Goal: Task Accomplishment & Management: Manage account settings

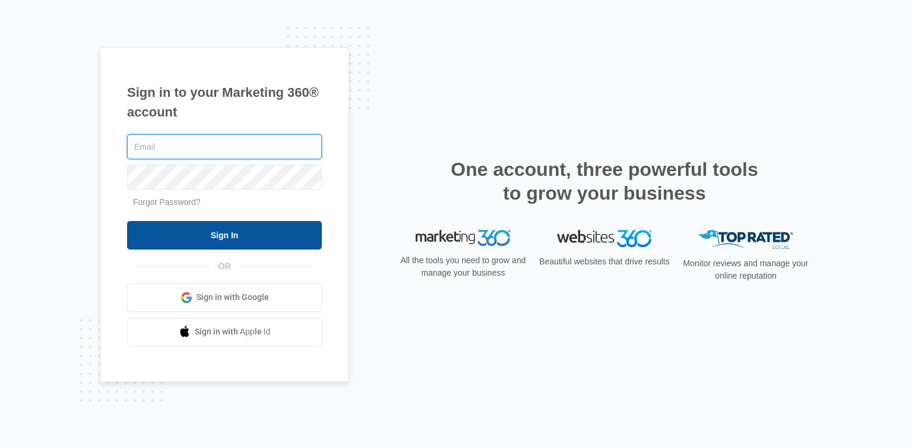
type input "[EMAIL_ADDRESS][DOMAIN_NAME]"
click at [251, 226] on input "Sign In" at bounding box center [224, 235] width 195 height 28
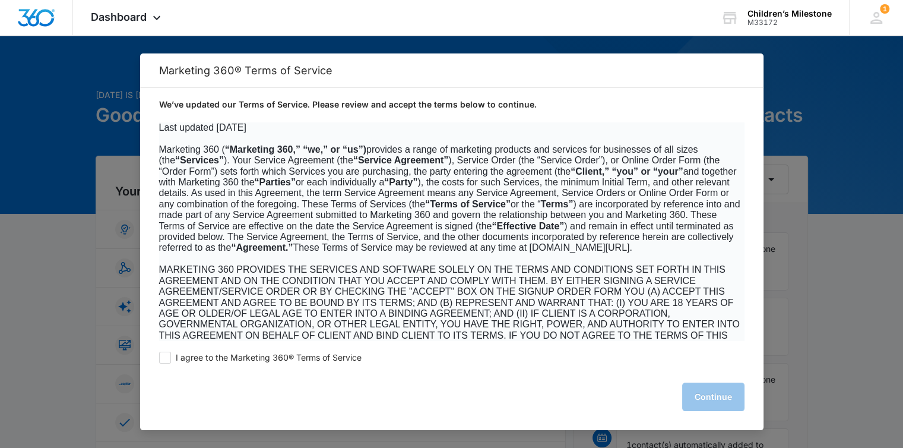
click at [663, 144] on span "Marketing 360 ( “Marketing 360,” “we,” or “us”) provides a range of marketing p…" at bounding box center [449, 198] width 581 height 109
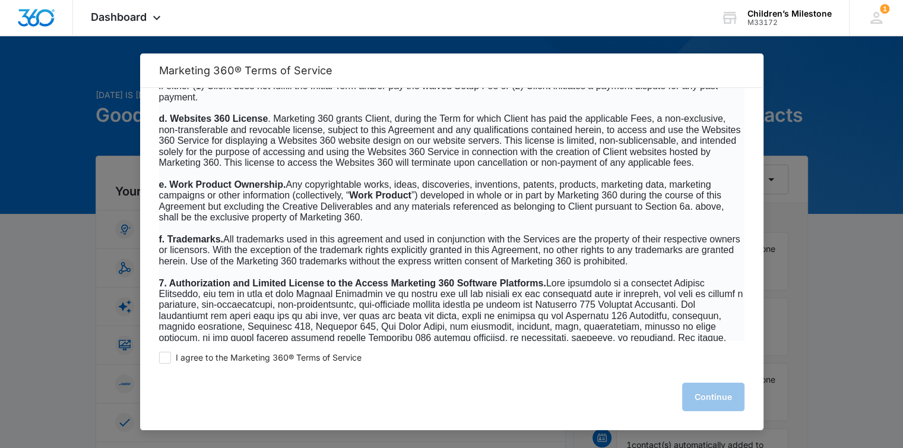
scroll to position [5749, 0]
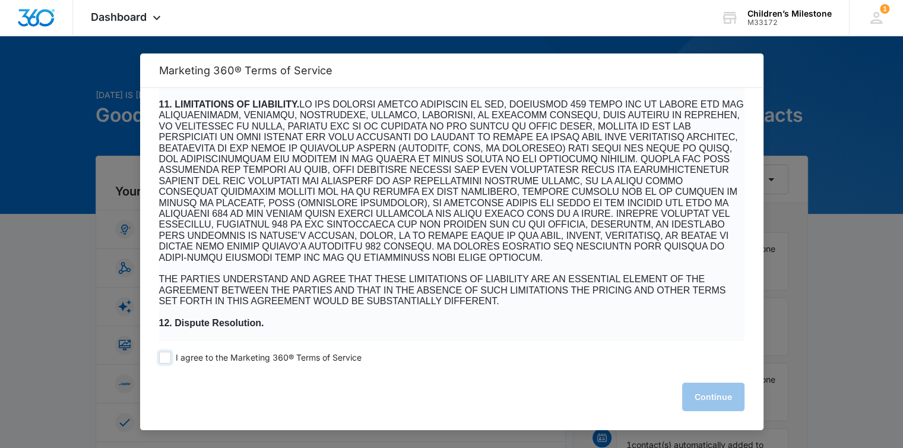
click at [160, 352] on span at bounding box center [165, 357] width 12 height 12
click at [160, 352] on input "I agree to the Marketing 360® Terms of Service" at bounding box center [165, 357] width 12 height 12
checkbox input "true"
click at [717, 404] on button "Continue" at bounding box center [713, 396] width 62 height 28
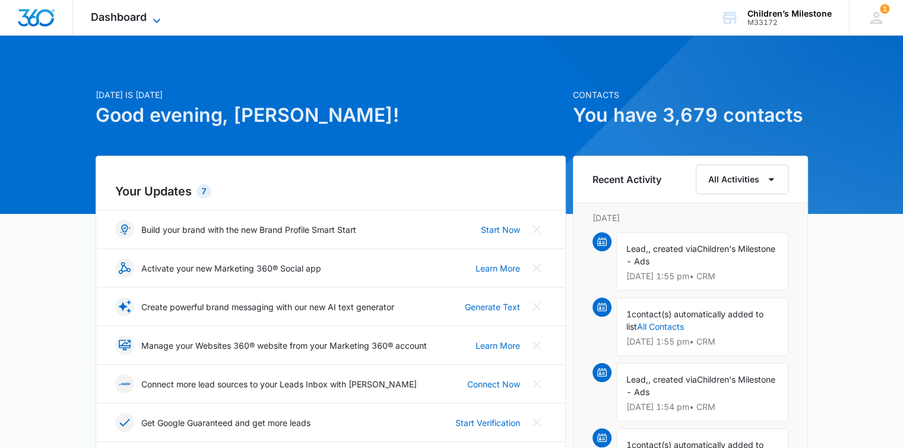
click at [137, 15] on span "Dashboard" at bounding box center [119, 17] width 56 height 12
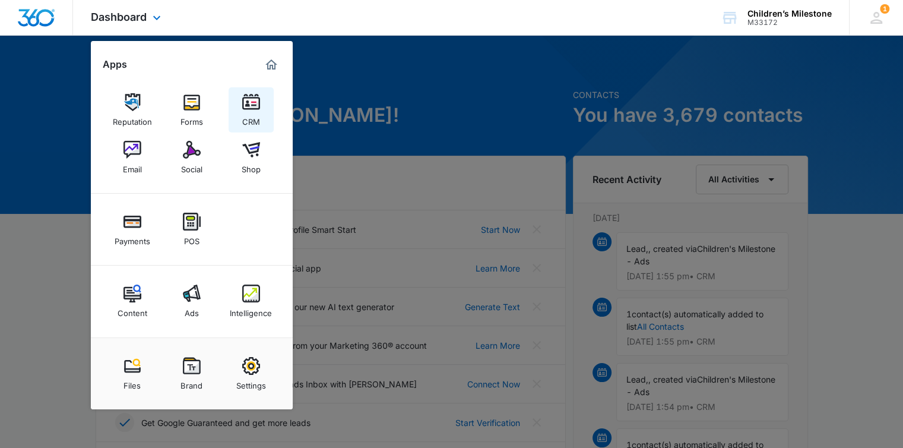
click at [248, 105] on img at bounding box center [251, 102] width 18 height 18
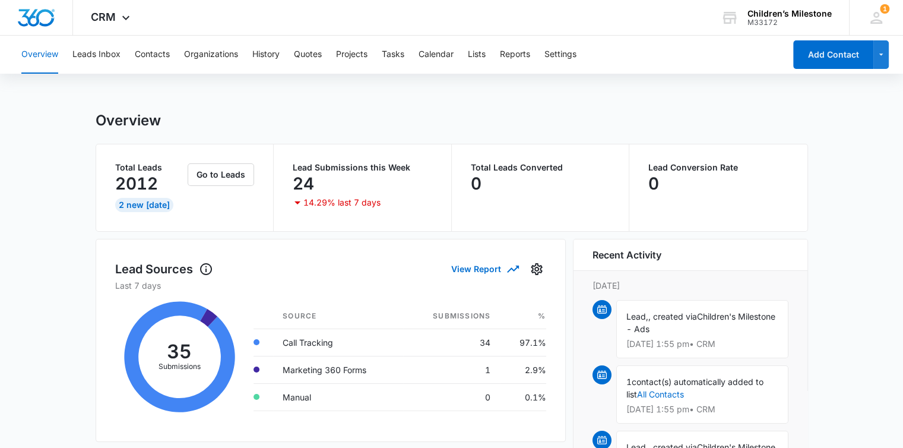
click at [501, 178] on div "0" at bounding box center [541, 184] width 140 height 24
click at [215, 173] on button "Go to Leads" at bounding box center [221, 174] width 66 height 23
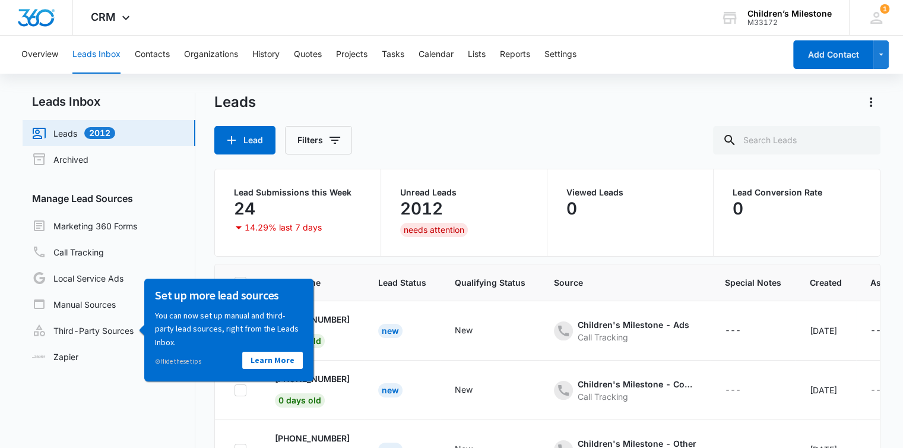
click at [461, 137] on div "Lead Filters" at bounding box center [547, 140] width 666 height 28
click at [267, 358] on link "Learn More" at bounding box center [272, 359] width 61 height 17
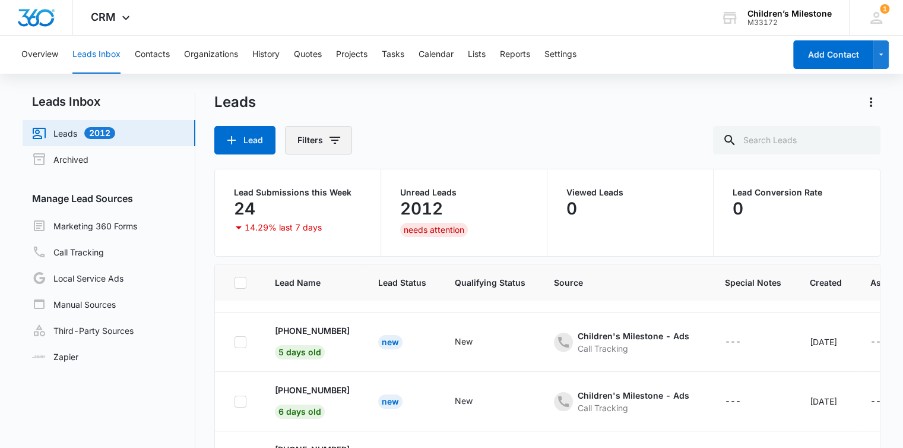
click at [328, 141] on icon "Filters" at bounding box center [335, 140] width 14 height 14
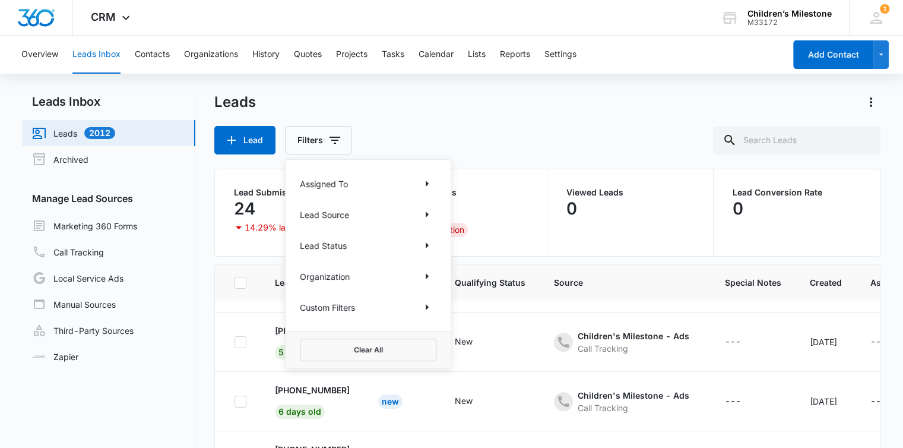
click at [400, 78] on div "Overview Leads Inbox Contacts Organizations History Quotes Projects Tasks Calen…" at bounding box center [451, 289] width 903 height 506
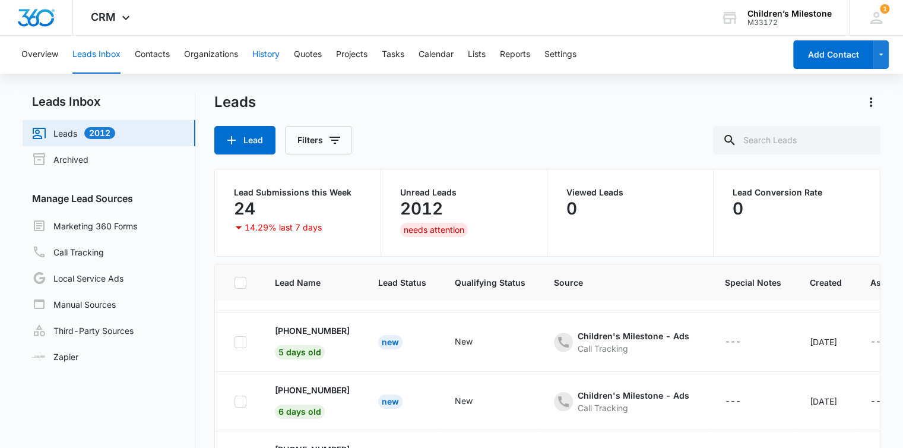
click at [271, 53] on button "History" at bounding box center [265, 55] width 27 height 38
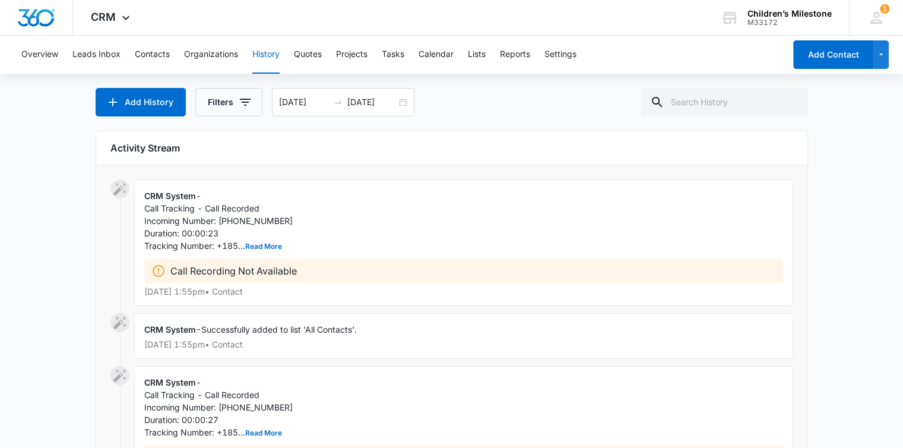
scroll to position [30, 0]
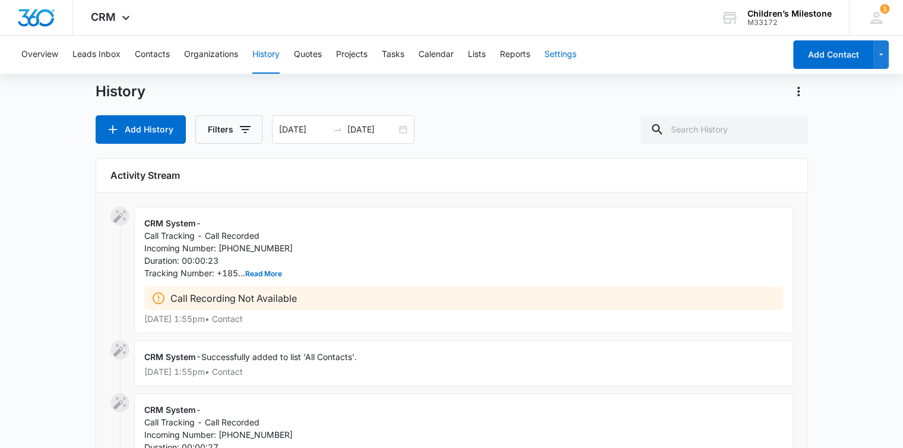
click at [554, 53] on button "Settings" at bounding box center [560, 55] width 32 height 38
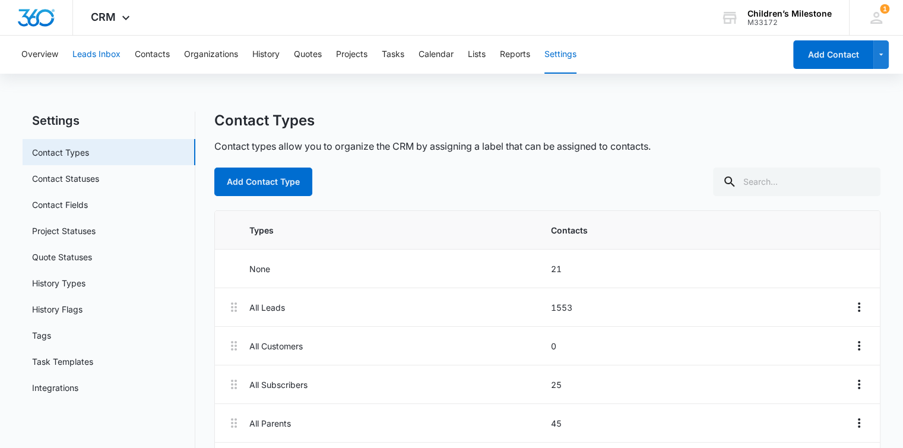
click at [104, 48] on button "Leads Inbox" at bounding box center [96, 55] width 48 height 38
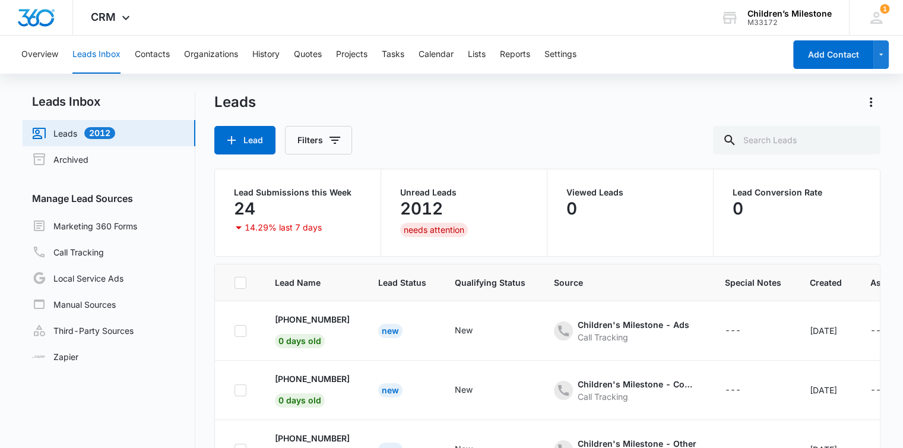
click at [247, 210] on p "24" at bounding box center [244, 208] width 21 height 19
click at [882, 11] on span "1" at bounding box center [884, 8] width 9 height 9
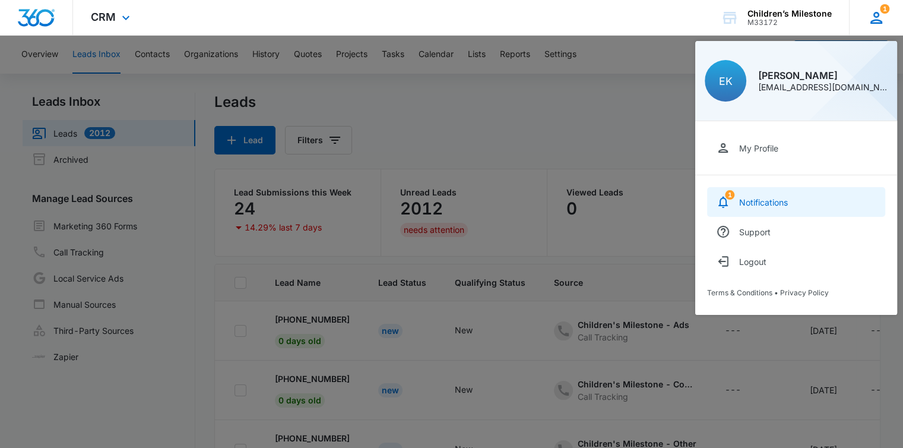
click at [768, 205] on div "Notifications" at bounding box center [763, 202] width 49 height 10
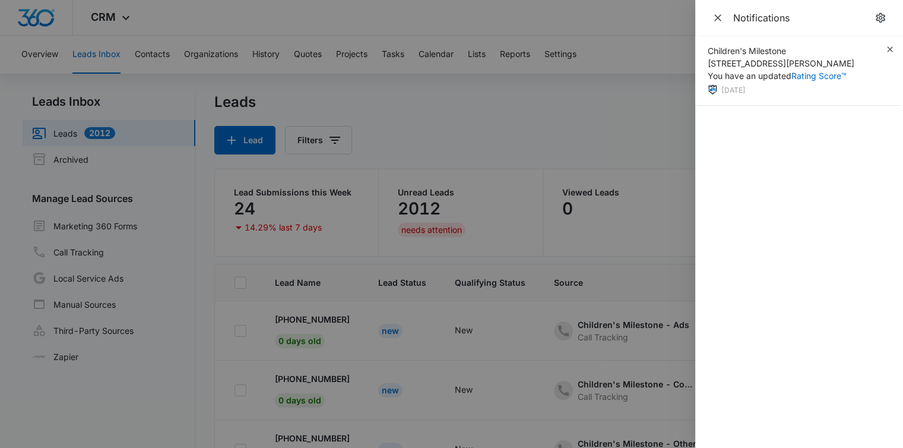
click at [591, 136] on div at bounding box center [451, 224] width 903 height 448
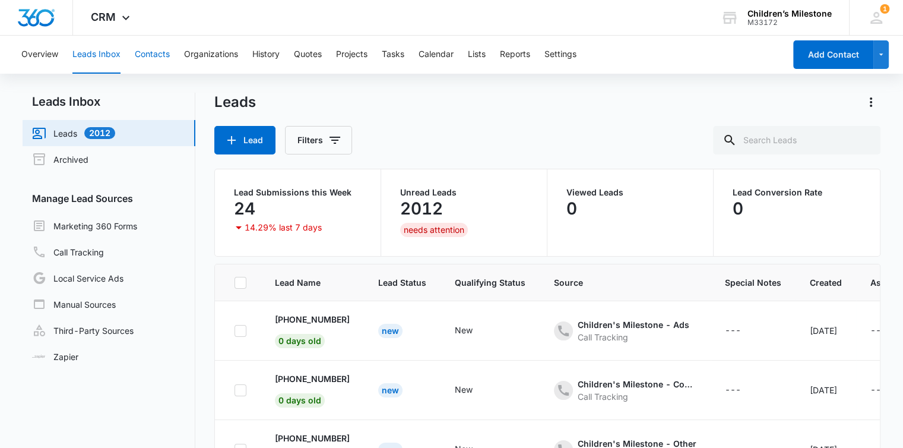
click at [161, 56] on button "Contacts" at bounding box center [152, 55] width 35 height 38
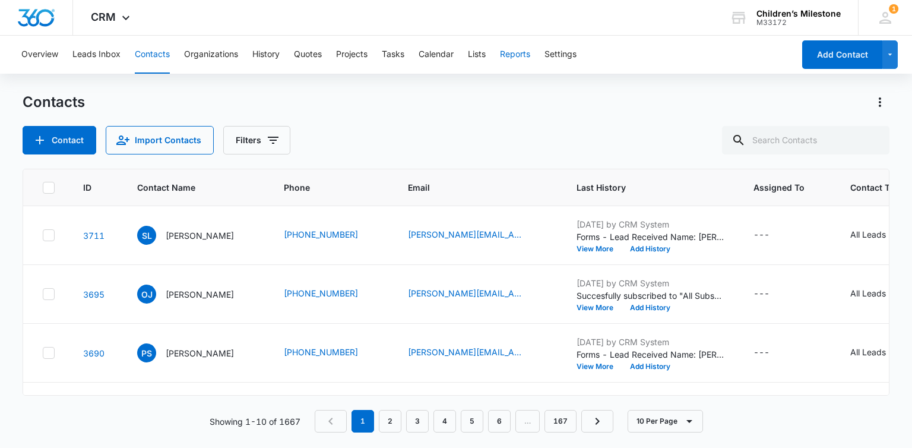
click at [515, 53] on button "Reports" at bounding box center [515, 55] width 30 height 38
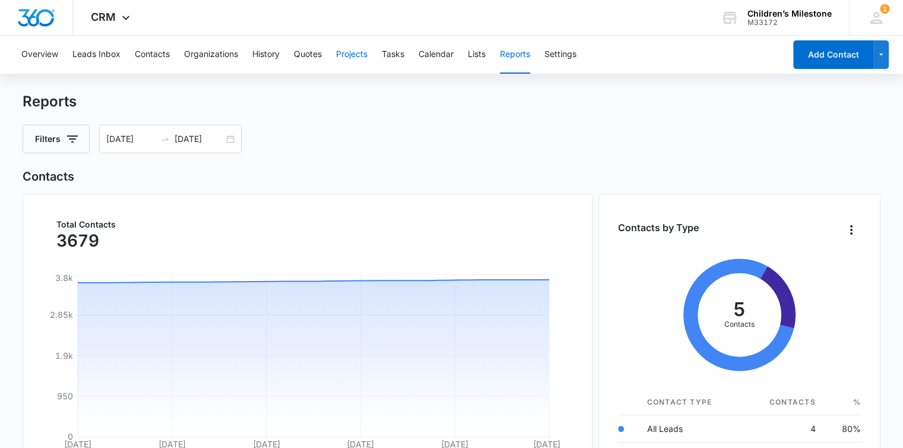
click at [365, 50] on button "Projects" at bounding box center [351, 55] width 31 height 38
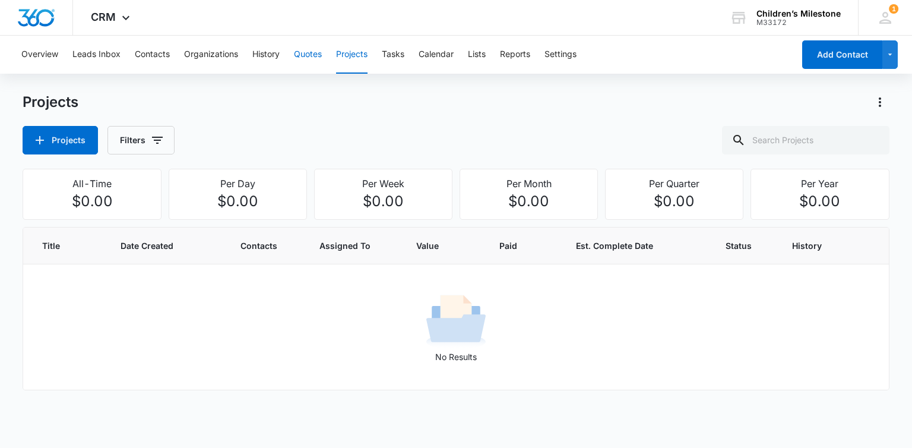
click at [307, 58] on button "Quotes" at bounding box center [308, 55] width 28 height 38
click at [273, 47] on button "History" at bounding box center [265, 55] width 27 height 38
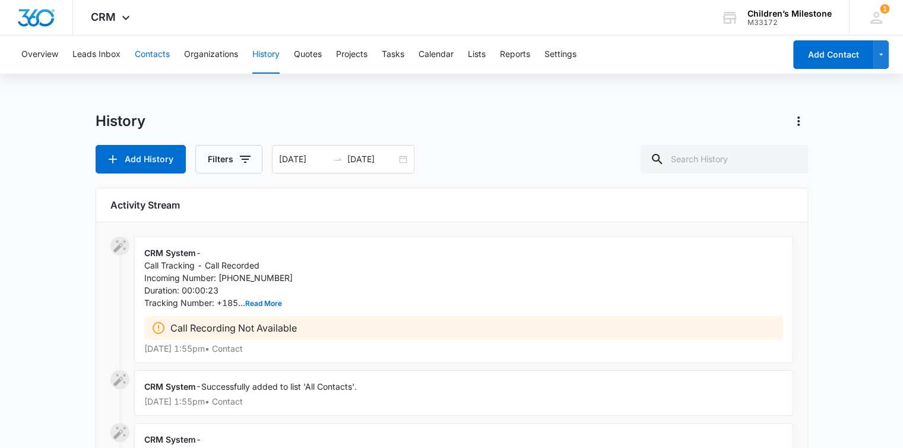
click at [157, 53] on button "Contacts" at bounding box center [152, 55] width 35 height 38
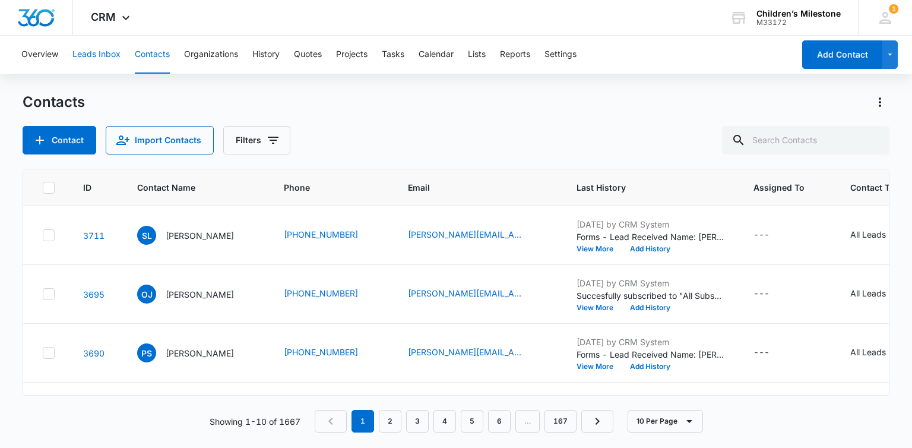
click at [112, 52] on button "Leads Inbox" at bounding box center [96, 55] width 48 height 38
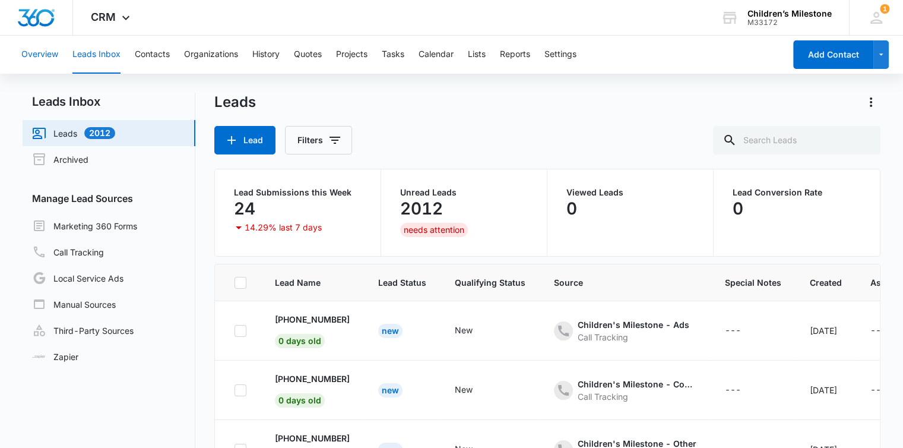
click at [45, 58] on button "Overview" at bounding box center [39, 55] width 37 height 38
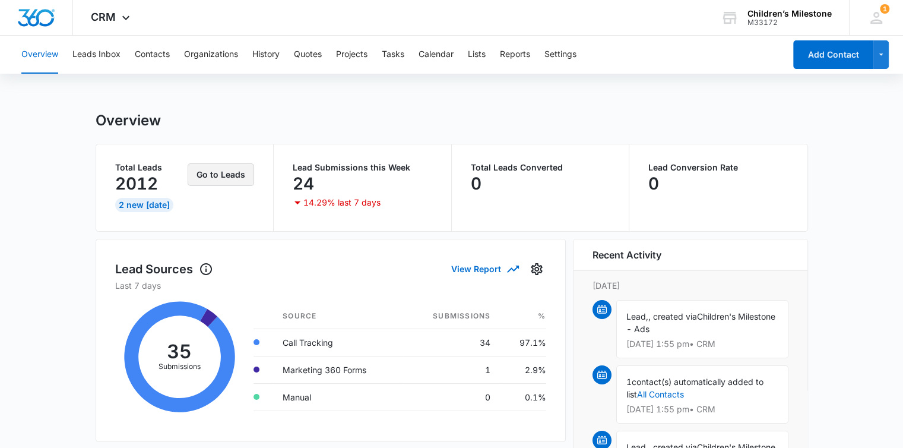
click at [227, 176] on button "Go to Leads" at bounding box center [221, 174] width 66 height 23
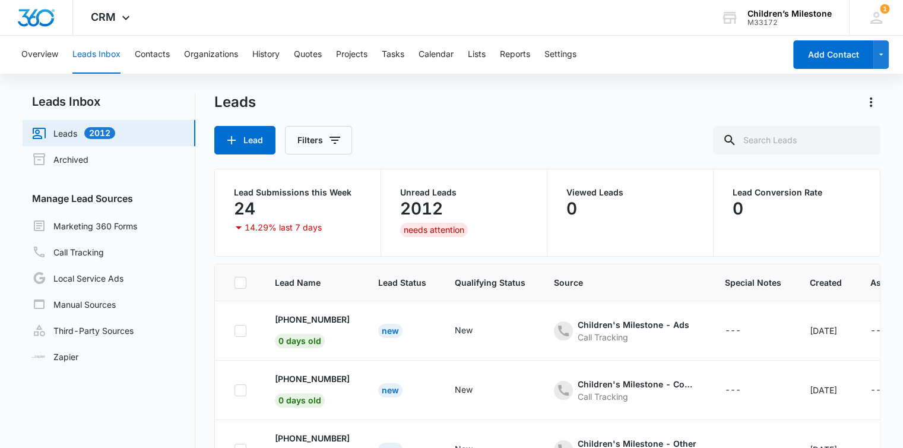
click at [242, 205] on p "24" at bounding box center [244, 208] width 21 height 19
click at [239, 227] on icon at bounding box center [239, 227] width 6 height 3
click at [123, 277] on link "Local Service Ads" at bounding box center [77, 278] width 91 height 14
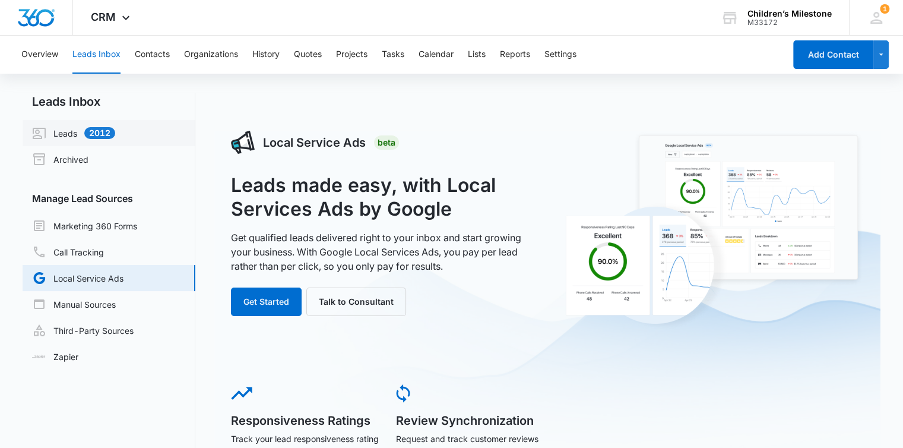
click at [86, 131] on link "Leads 2012" at bounding box center [73, 133] width 83 height 14
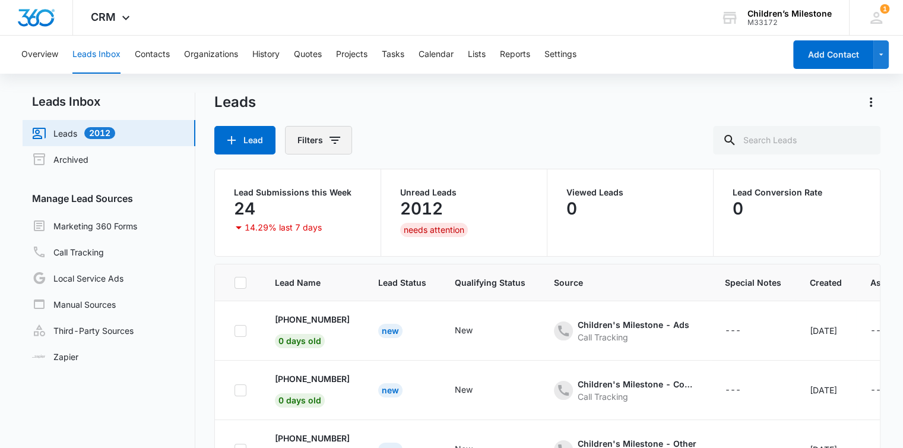
click at [328, 140] on icon "Filters" at bounding box center [335, 140] width 14 height 14
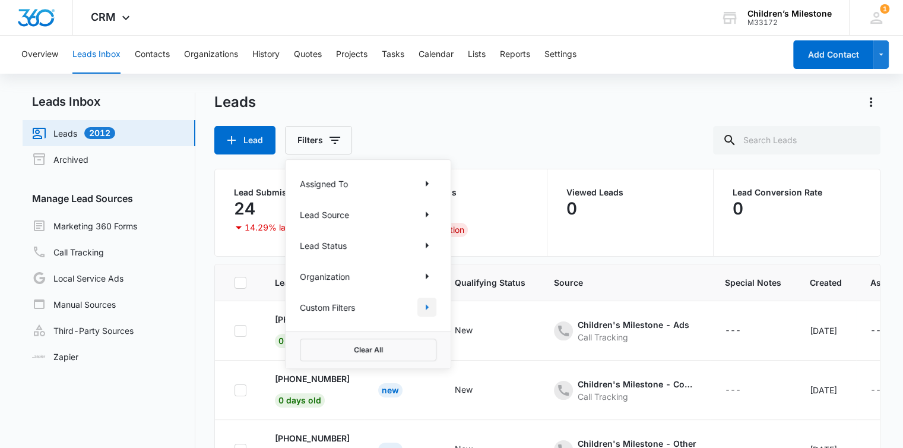
click at [424, 309] on icon "Show Custom Filters filters" at bounding box center [427, 307] width 14 height 14
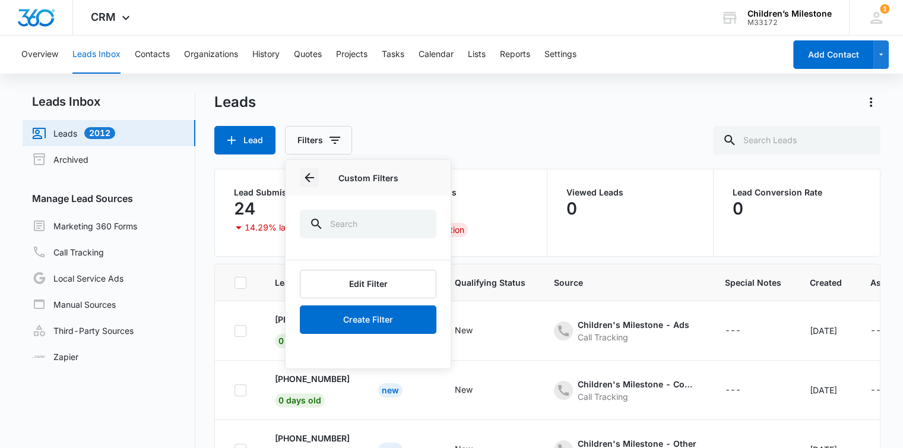
click at [307, 178] on icon "Back" at bounding box center [309, 177] width 14 height 14
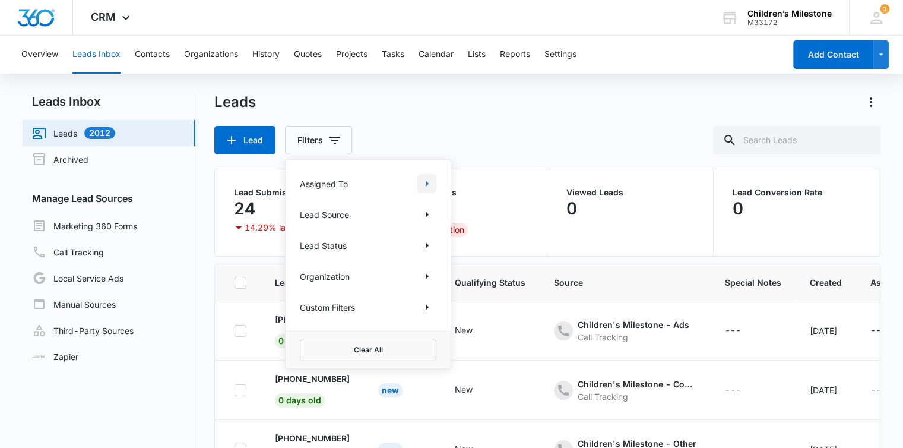
click at [423, 186] on icon "Show Assigned To filters" at bounding box center [427, 183] width 14 height 14
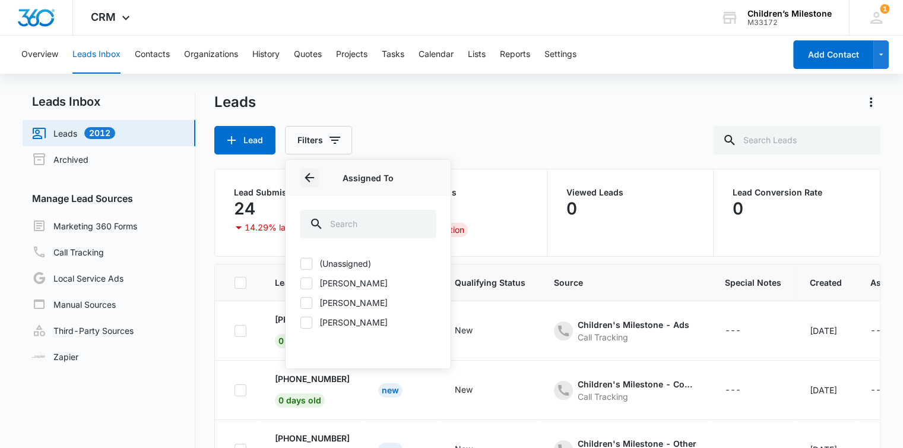
click at [308, 175] on icon "Back" at bounding box center [309, 177] width 14 height 14
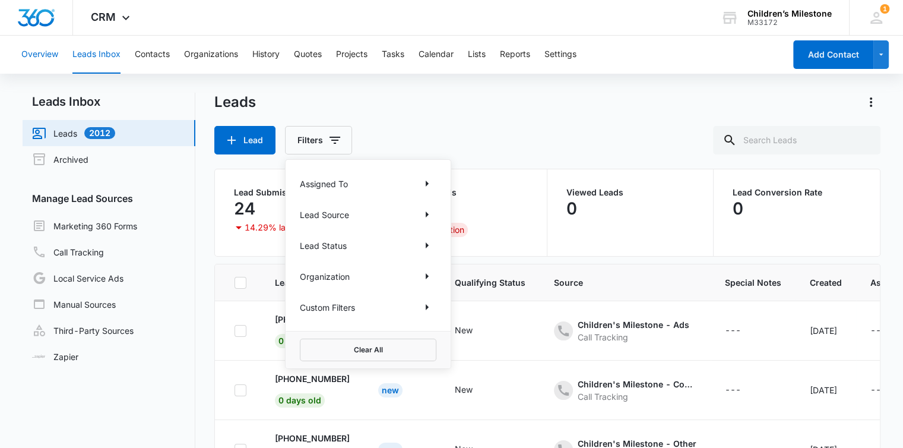
click at [46, 53] on button "Overview" at bounding box center [39, 55] width 37 height 38
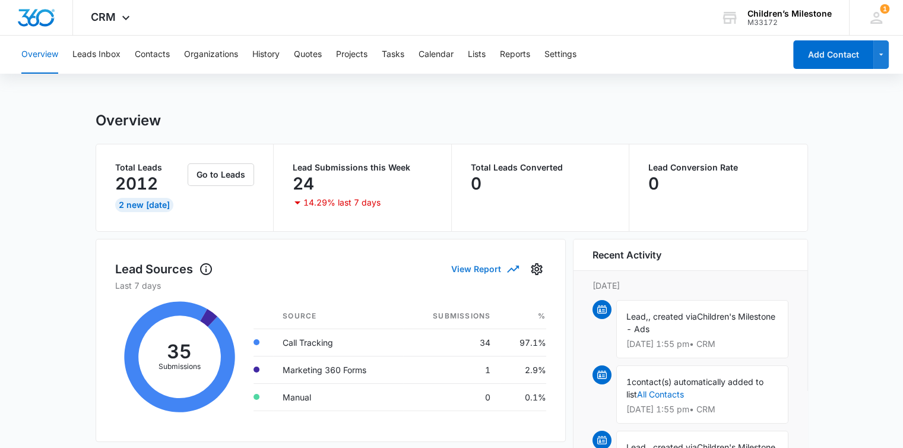
click at [490, 269] on button "View Report" at bounding box center [484, 268] width 66 height 21
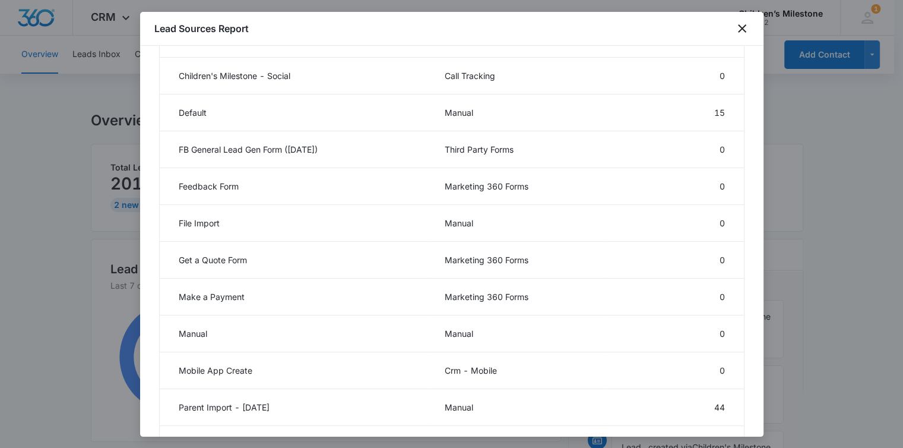
scroll to position [677, 0]
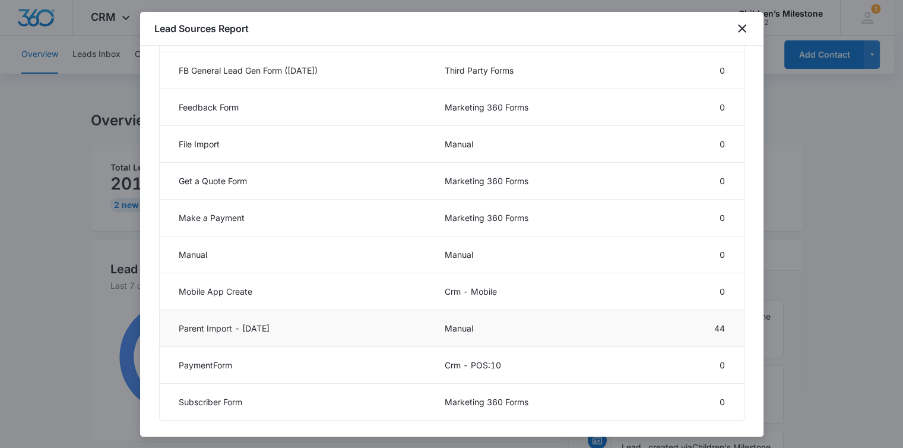
click at [705, 323] on td "44" at bounding box center [675, 328] width 137 height 37
click at [741, 31] on icon "close" at bounding box center [742, 28] width 14 height 14
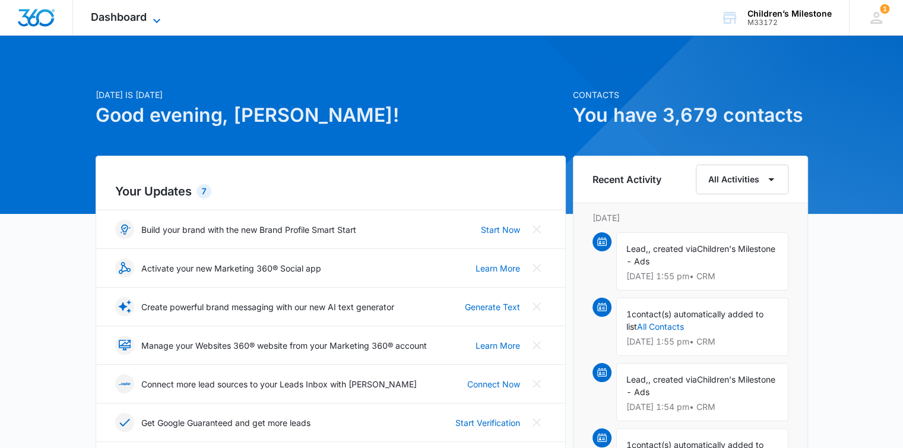
click at [150, 21] on icon at bounding box center [157, 21] width 14 height 14
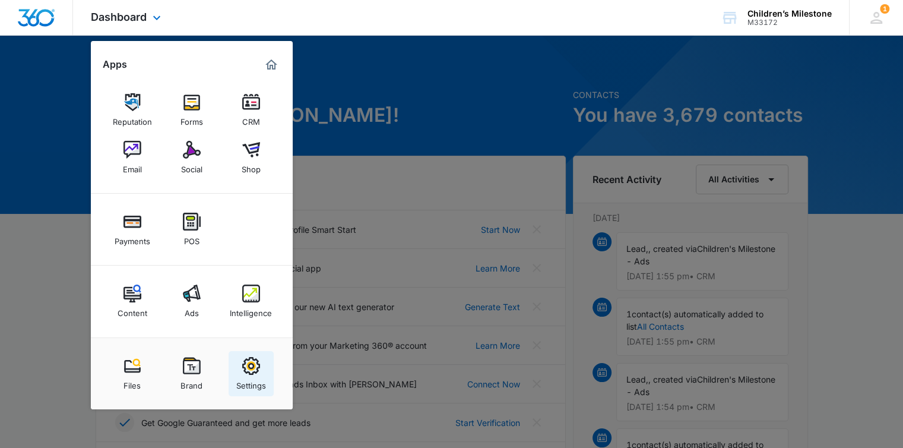
click at [253, 378] on div "Settings" at bounding box center [251, 382] width 30 height 15
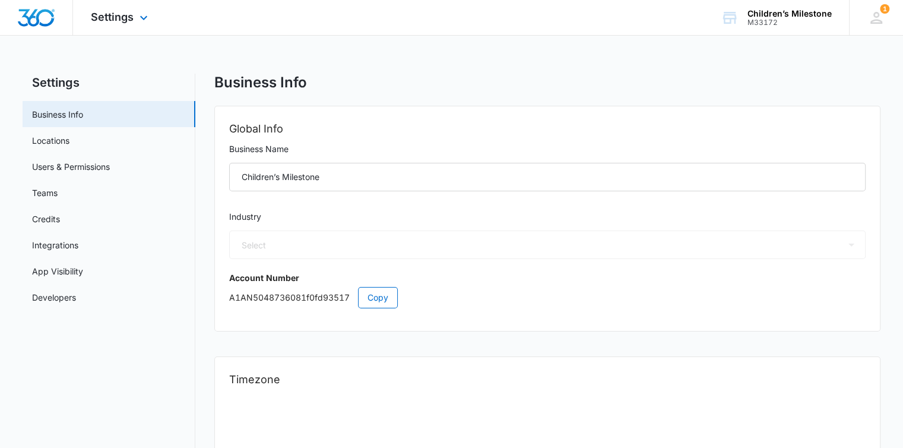
select select "US"
select select "America/New_York"
select select "19"
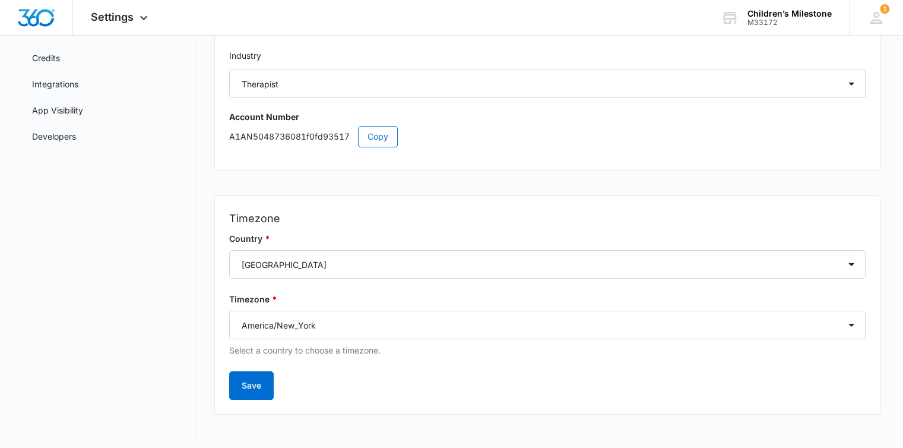
scroll to position [14, 0]
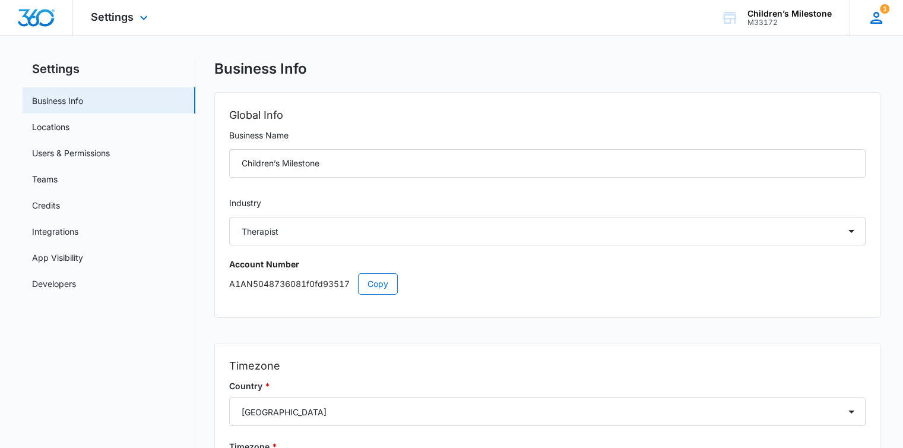
click at [882, 11] on span "1" at bounding box center [884, 8] width 9 height 9
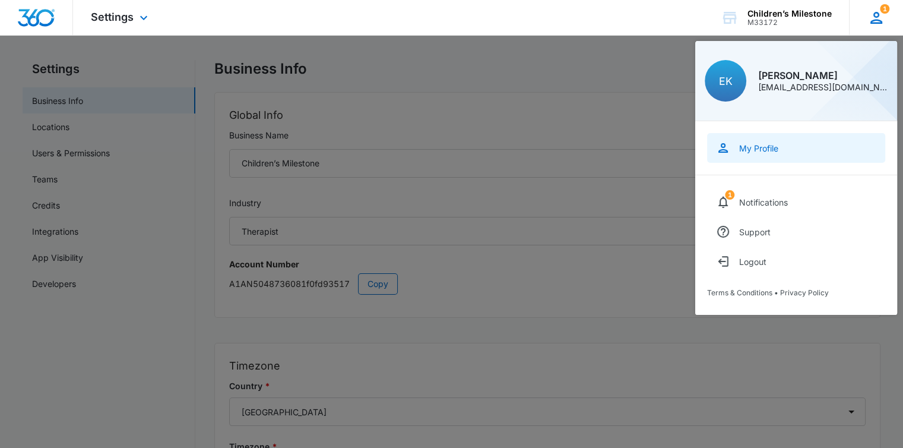
click at [769, 159] on link "My Profile" at bounding box center [796, 148] width 178 height 30
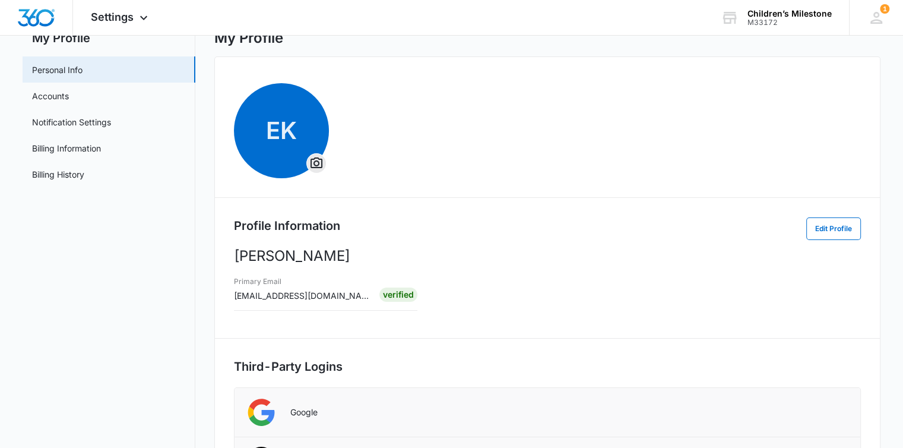
scroll to position [35, 0]
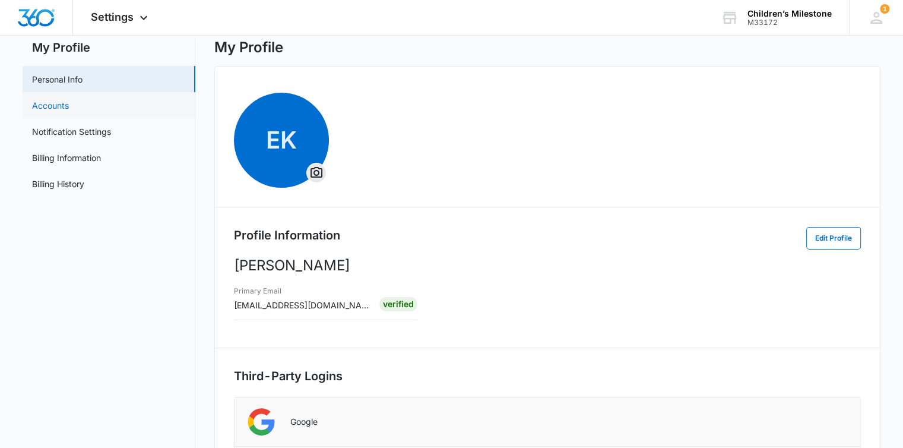
click at [69, 106] on link "Accounts" at bounding box center [50, 105] width 37 height 12
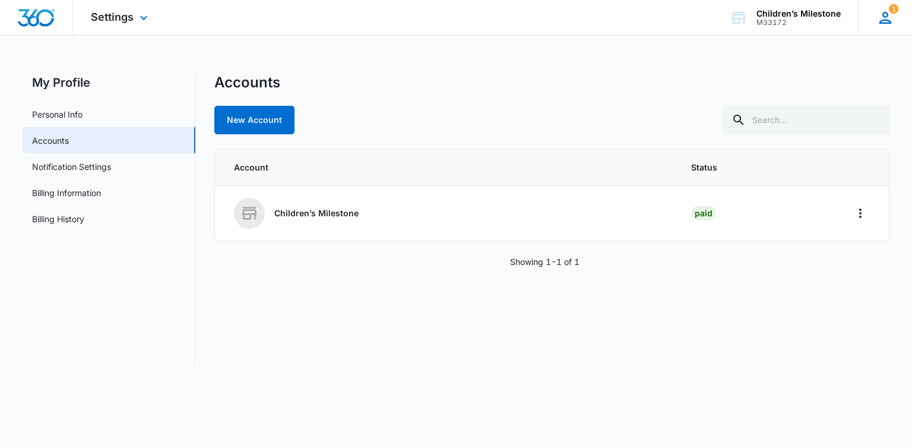
click at [891, 20] on icon at bounding box center [885, 18] width 18 height 18
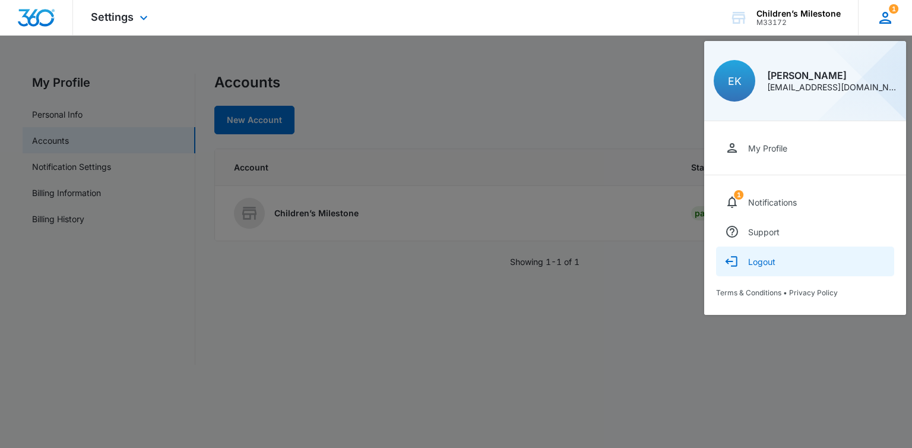
click at [785, 259] on button "Logout" at bounding box center [805, 261] width 178 height 30
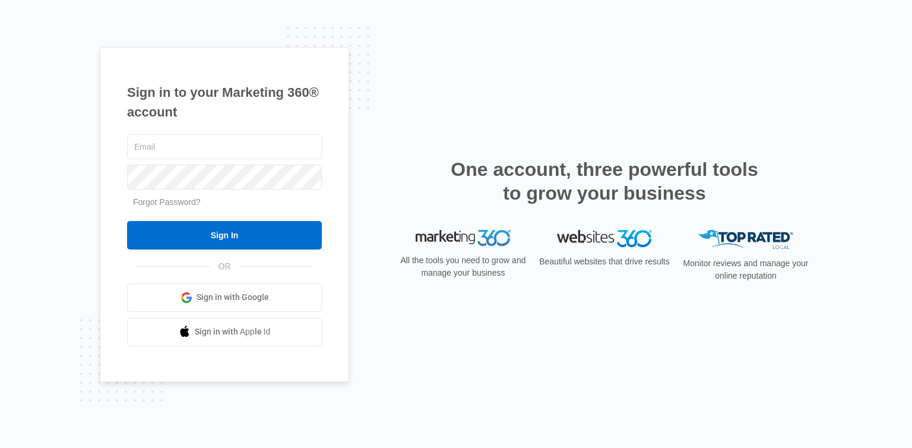
type input "[EMAIL_ADDRESS][DOMAIN_NAME]"
click at [174, 202] on link "Forgot Password?" at bounding box center [167, 201] width 68 height 9
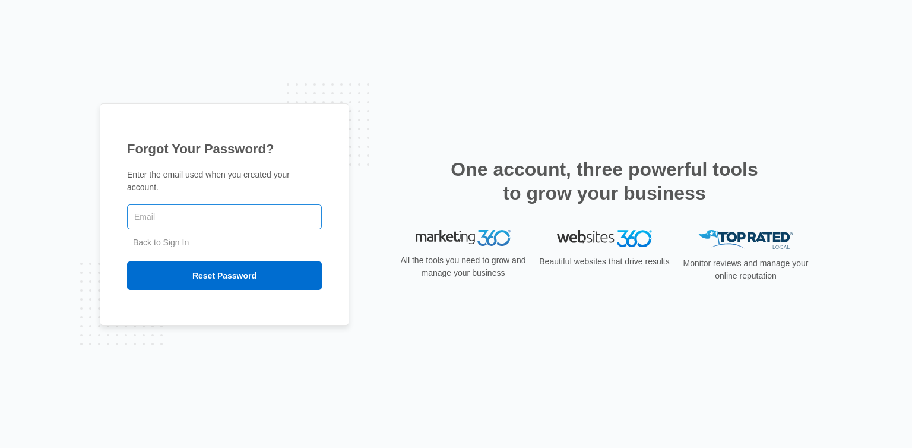
drag, startPoint x: 0, startPoint y: 0, endPoint x: 174, endPoint y: 202, distance: 266.9
click at [174, 204] on input "text" at bounding box center [224, 216] width 195 height 25
type input "[EMAIL_ADDRESS][DOMAIN_NAME]"
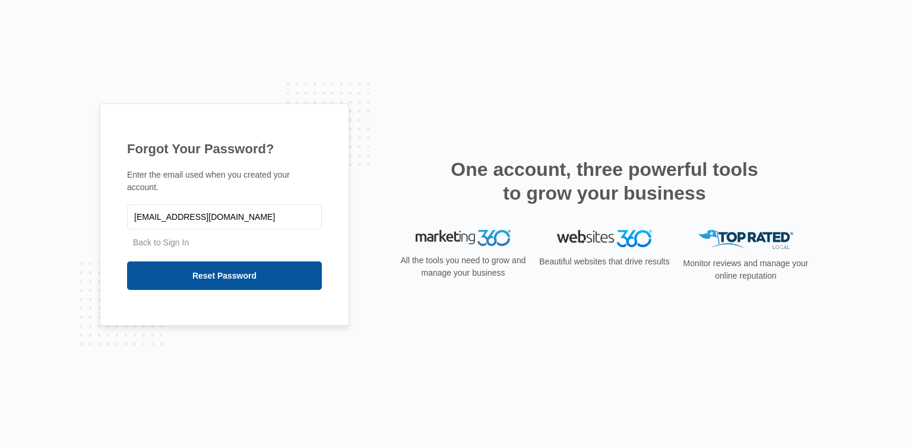
click at [227, 268] on input "Reset Password" at bounding box center [224, 275] width 195 height 28
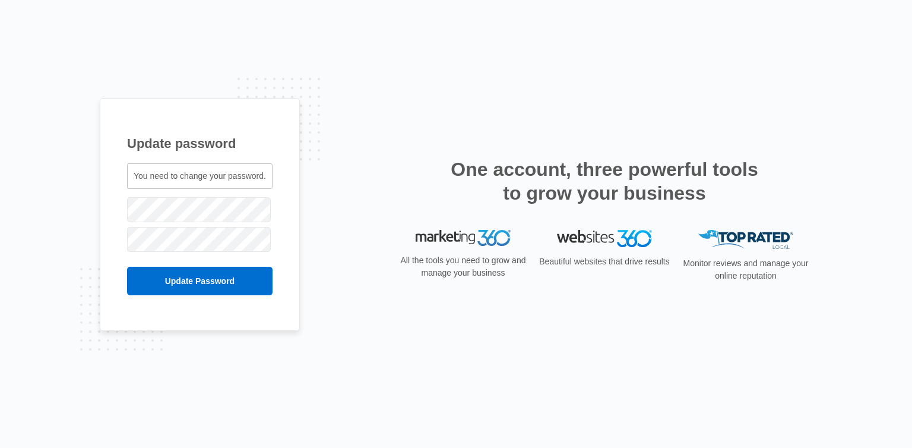
click at [169, 176] on span "You need to change your password." at bounding box center [200, 175] width 132 height 9
click at [291, 224] on div "Update password You need to change your password. edwardkamarachildrensmileston…" at bounding box center [200, 214] width 200 height 233
click at [230, 280] on input "Update Password" at bounding box center [199, 281] width 145 height 28
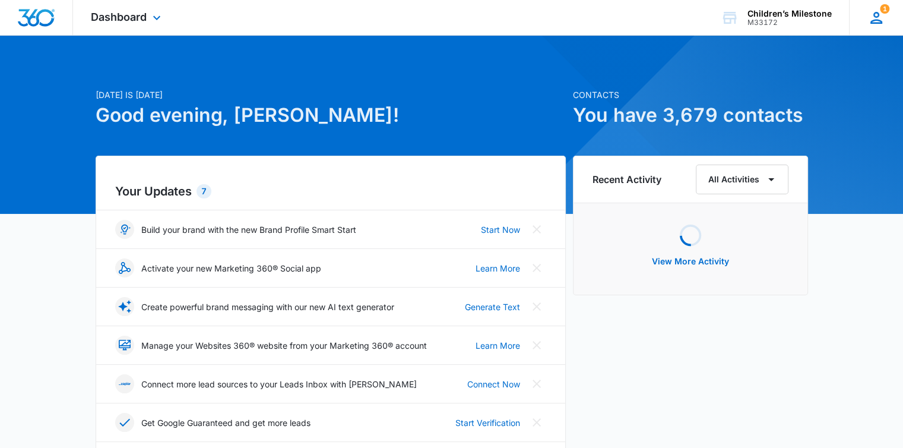
click at [879, 19] on icon at bounding box center [876, 18] width 18 height 18
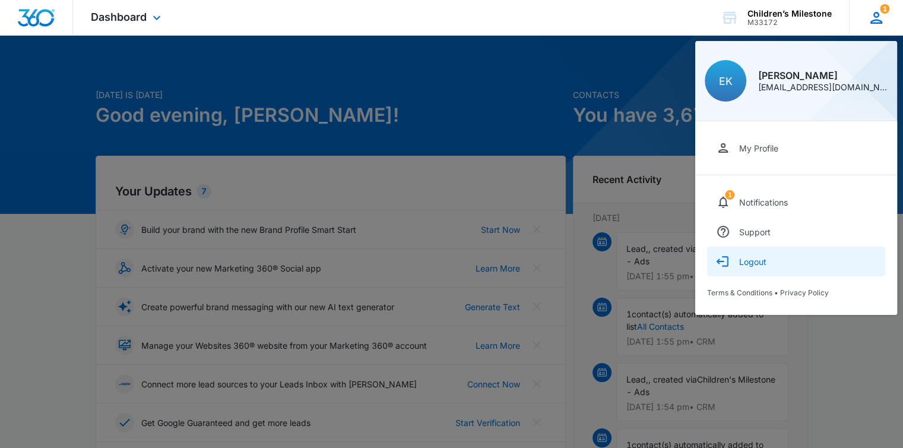
click at [793, 262] on button "Logout" at bounding box center [796, 261] width 178 height 30
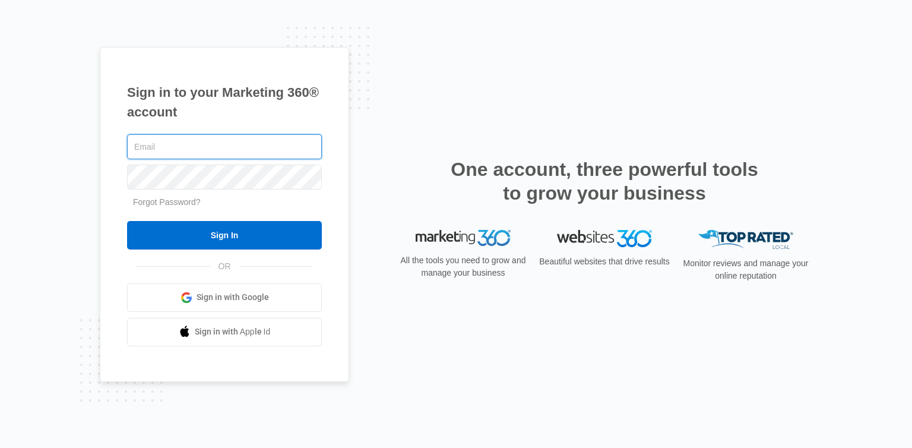
type input "[EMAIL_ADDRESS][DOMAIN_NAME]"
drag, startPoint x: 303, startPoint y: 148, endPoint x: 126, endPoint y: 144, distance: 177.0
click at [127, 144] on input "[EMAIL_ADDRESS][DOMAIN_NAME]" at bounding box center [224, 146] width 195 height 25
type input "[EMAIL_ADDRESS][DOMAIN_NAME]"
